Goal: Navigation & Orientation: Go to known website

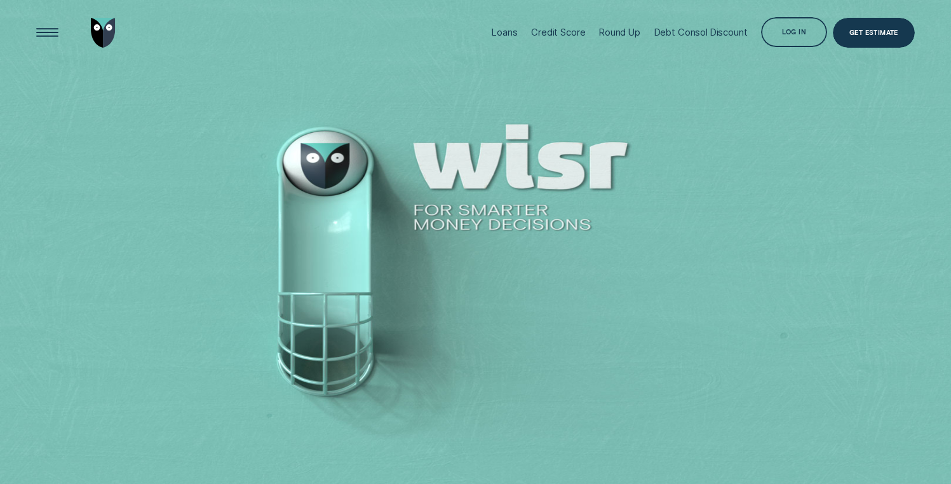
click at [787, 36] on div "Log in" at bounding box center [794, 34] width 24 height 6
click at [809, 35] on div "Log in" at bounding box center [794, 32] width 66 height 30
click at [770, 29] on div "Log in" at bounding box center [794, 32] width 66 height 30
click at [49, 26] on div "Open Menu" at bounding box center [47, 32] width 42 height 42
click at [40, 36] on div "Open Menu" at bounding box center [47, 32] width 42 height 42
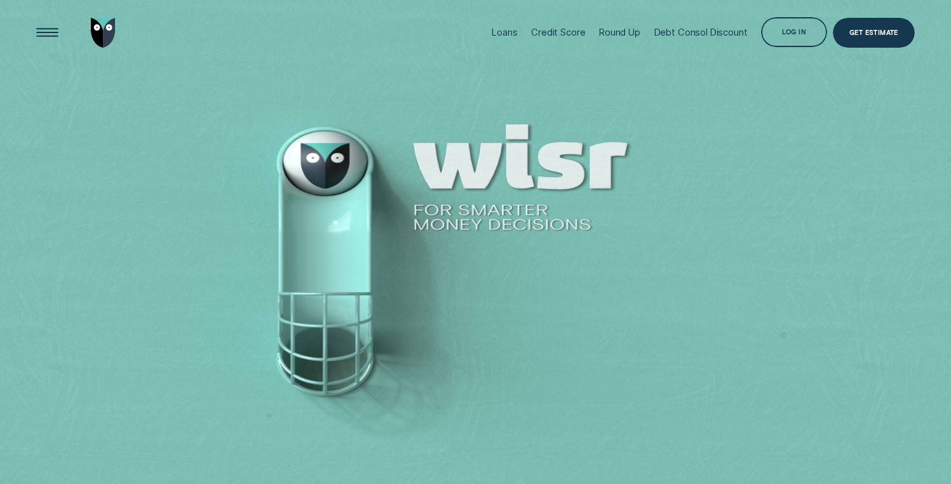
click at [769, 36] on div "Log in" at bounding box center [794, 32] width 66 height 30
